Goal: Find specific page/section: Find specific page/section

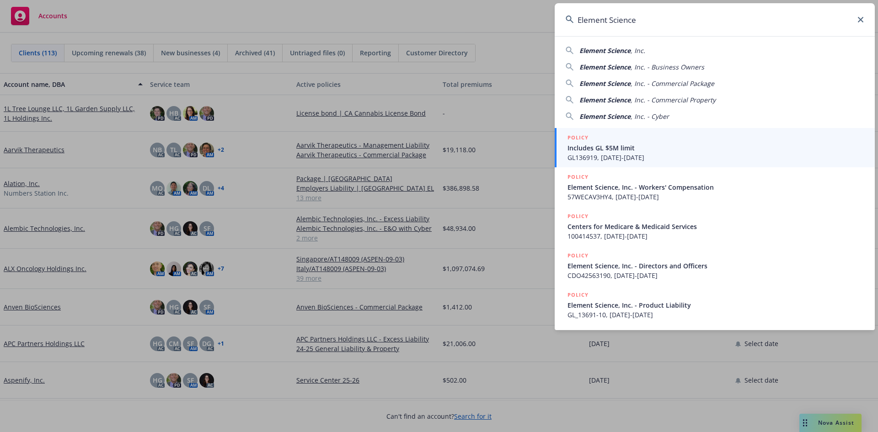
type input "Element Science"
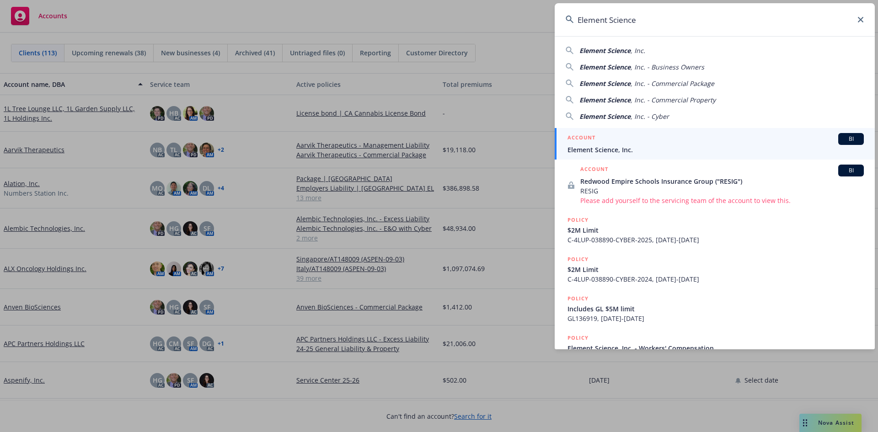
click at [626, 146] on span "Element Science, Inc." at bounding box center [715, 150] width 296 height 10
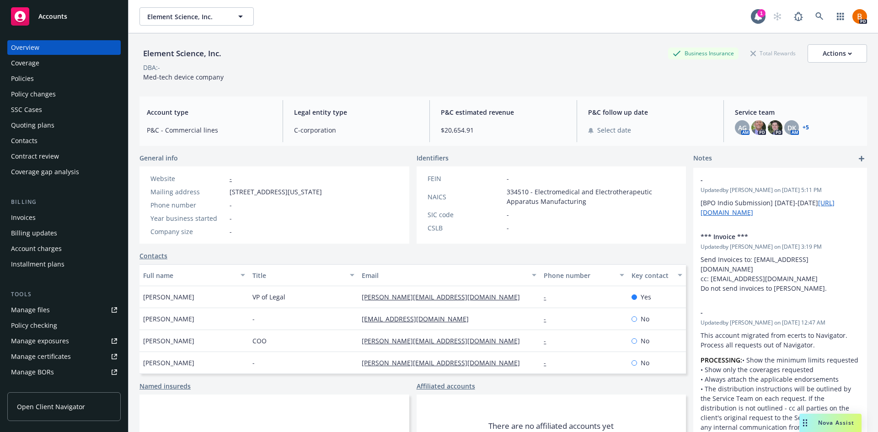
click at [32, 77] on div "Policies" at bounding box center [22, 78] width 23 height 15
